Goal: Find contact information: Find contact information

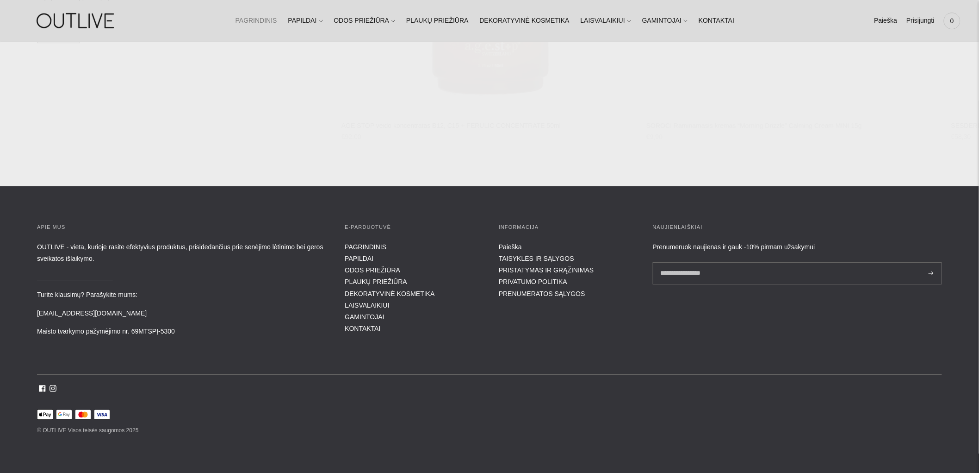
scroll to position [4134, 0]
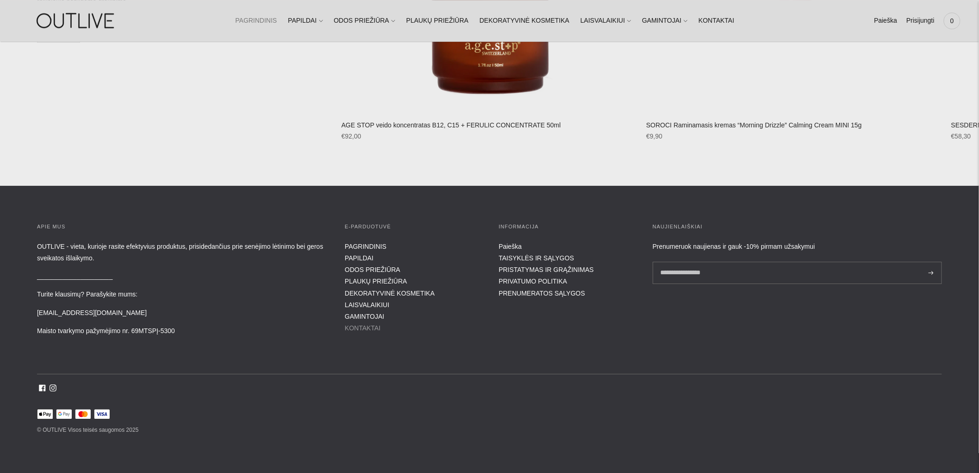
click at [369, 325] on link "KONTAKTAI" at bounding box center [363, 327] width 36 height 7
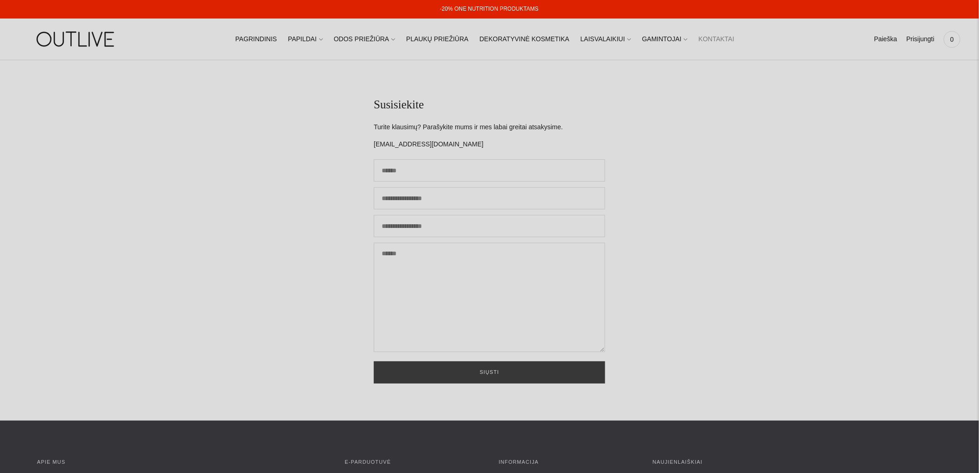
click at [100, 43] on img at bounding box center [77, 39] width 116 height 32
